Goal: Task Accomplishment & Management: Manage account settings

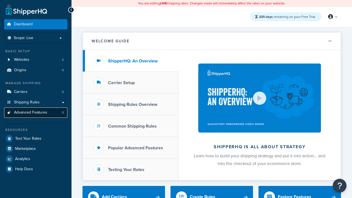
click at [36, 112] on span "Advanced Features" at bounding box center [30, 112] width 33 height 5
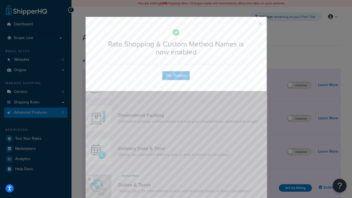
scroll to position [245, 0]
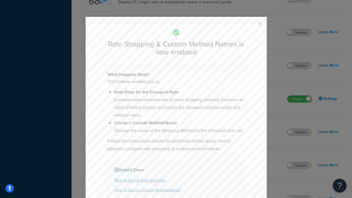
click at [252, 25] on button "button" at bounding box center [251, 25] width 1 height 1
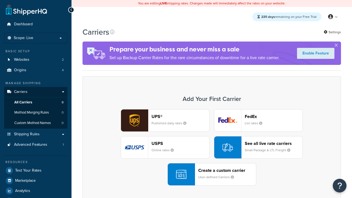
click at [258, 147] on div "See all live rate carriers Small Package & LTL Freight" at bounding box center [274, 147] width 58 height 13
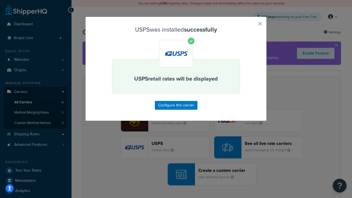
click at [252, 26] on button "button" at bounding box center [251, 25] width 1 height 1
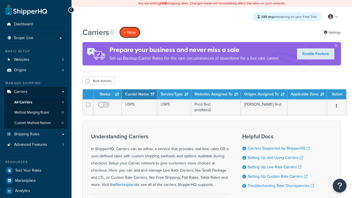
click at [130, 32] on button "+ New" at bounding box center [129, 32] width 21 height 11
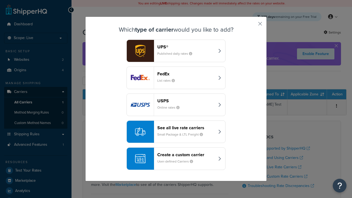
click at [176, 132] on div "See all live rate carriers Small Package & LTL Freight" at bounding box center [185, 131] width 57 height 13
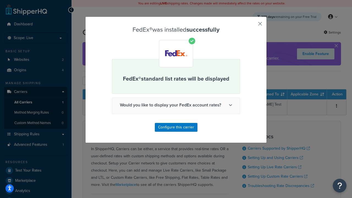
click at [252, 26] on button "button" at bounding box center [251, 25] width 1 height 1
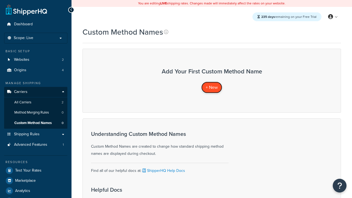
click at [212, 87] on span "+ New" at bounding box center [212, 87] width 12 height 6
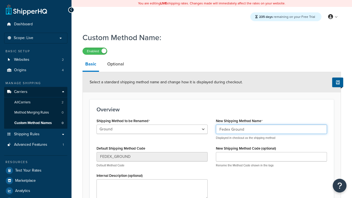
type input "Fedex Ground"
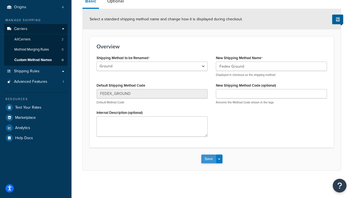
click at [208, 159] on button "Save" at bounding box center [208, 158] width 15 height 9
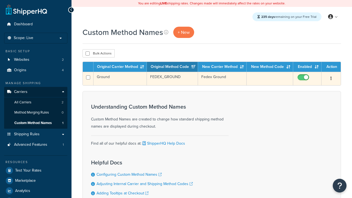
click at [331, 79] on icon "button" at bounding box center [330, 78] width 1 height 4
click at [0, 0] on link "Edit" at bounding box center [0, 0] width 0 height 0
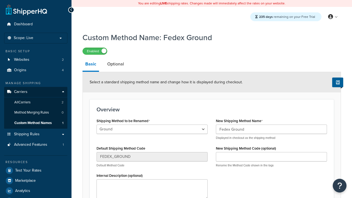
select select "706432"
type input "Priority Mail"
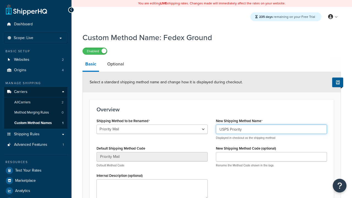
type input "USPS Priority"
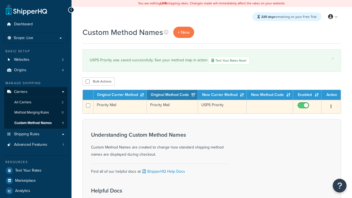
click at [331, 107] on icon "button" at bounding box center [330, 106] width 1 height 4
click at [0, 0] on link "Duplicate" at bounding box center [0, 0] width 0 height 0
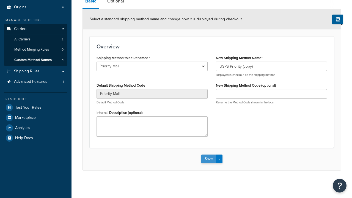
click at [208, 159] on button "Save" at bounding box center [208, 158] width 15 height 9
select select "706440"
type input "FEDEX_GROUND"
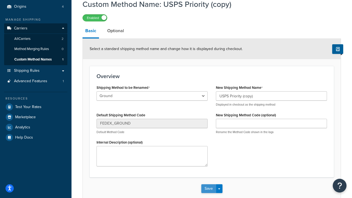
click at [208, 193] on button "Save" at bounding box center [208, 188] width 15 height 9
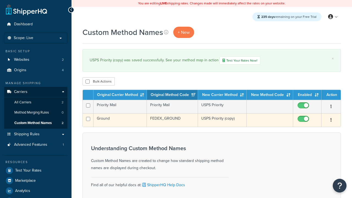
click at [331, 121] on icon "button" at bounding box center [330, 120] width 1 height 4
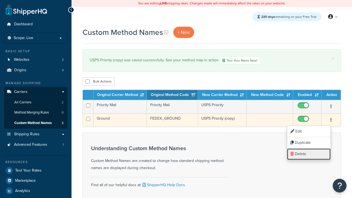
click at [309, 154] on link "Delete" at bounding box center [308, 153] width 43 height 11
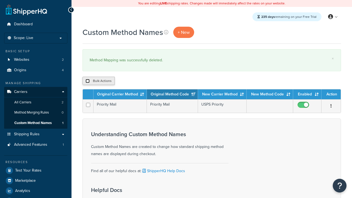
click at [87, 81] on input "checkbox" at bounding box center [87, 81] width 4 height 4
checkbox input "true"
click at [148, 81] on button "Delete" at bounding box center [146, 81] width 19 height 8
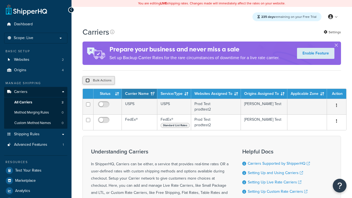
click at [87, 81] on input "checkbox" at bounding box center [87, 80] width 4 height 4
checkbox input "true"
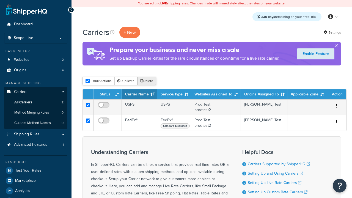
click at [148, 81] on button "Delete" at bounding box center [146, 81] width 19 height 8
